Goal: Find specific page/section: Find specific page/section

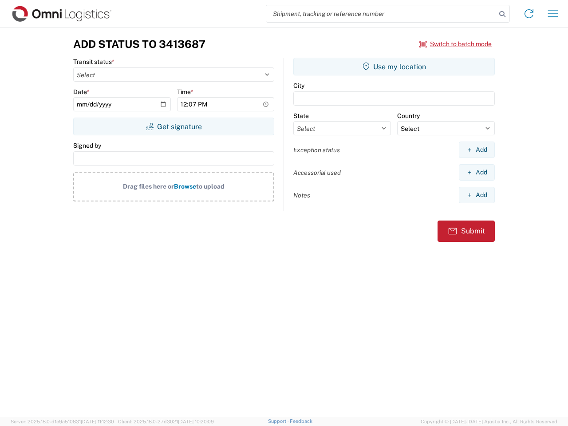
click at [381, 14] on input "search" at bounding box center [381, 13] width 230 height 17
click at [502, 14] on icon at bounding box center [502, 14] width 12 height 12
click at [529, 14] on icon at bounding box center [529, 14] width 14 height 14
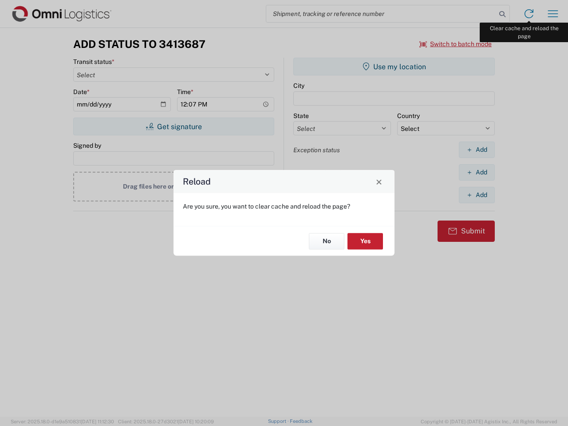
click at [553, 14] on div "Reload Are you sure, you want to clear cache and reload the page? No Yes" at bounding box center [284, 213] width 568 height 426
click at [456, 44] on div "Reload Are you sure, you want to clear cache and reload the page? No Yes" at bounding box center [284, 213] width 568 height 426
click at [173, 126] on div "Reload Are you sure, you want to clear cache and reload the page? No Yes" at bounding box center [284, 213] width 568 height 426
click at [394, 67] on div "Reload Are you sure, you want to clear cache and reload the page? No Yes" at bounding box center [284, 213] width 568 height 426
click at [476, 149] on div "Reload Are you sure, you want to clear cache and reload the page? No Yes" at bounding box center [284, 213] width 568 height 426
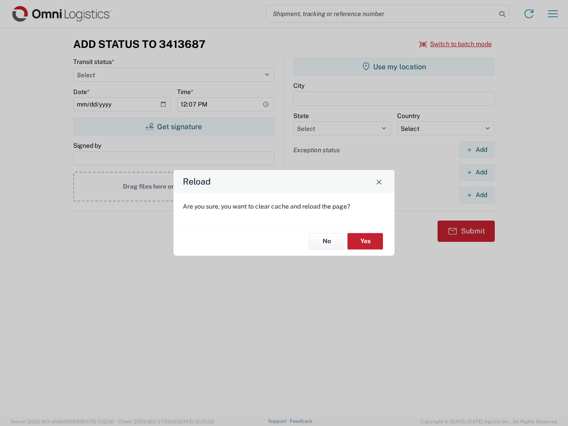
click at [476, 172] on div "Reload Are you sure, you want to clear cache and reload the page? No Yes" at bounding box center [284, 213] width 568 height 426
click at [476, 195] on div "Reload Are you sure, you want to clear cache and reload the page? No Yes" at bounding box center [284, 213] width 568 height 426
